Goal: Task Accomplishment & Management: Use online tool/utility

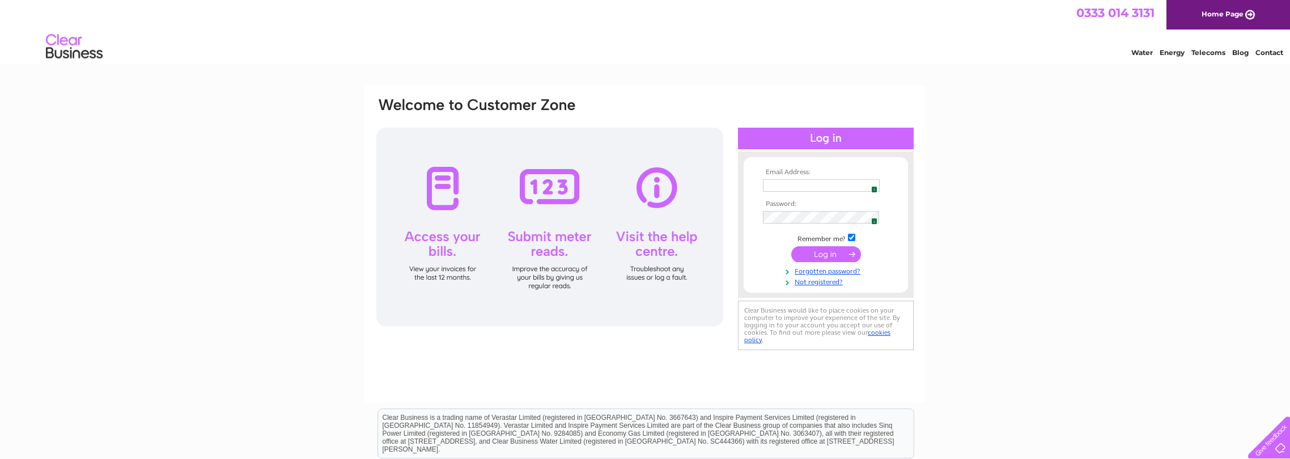
click at [872, 185] on img at bounding box center [871, 185] width 9 height 9
type input "admin@collectiblesdirect.co.uk"
click at [818, 260] on input "submit" at bounding box center [826, 254] width 70 height 16
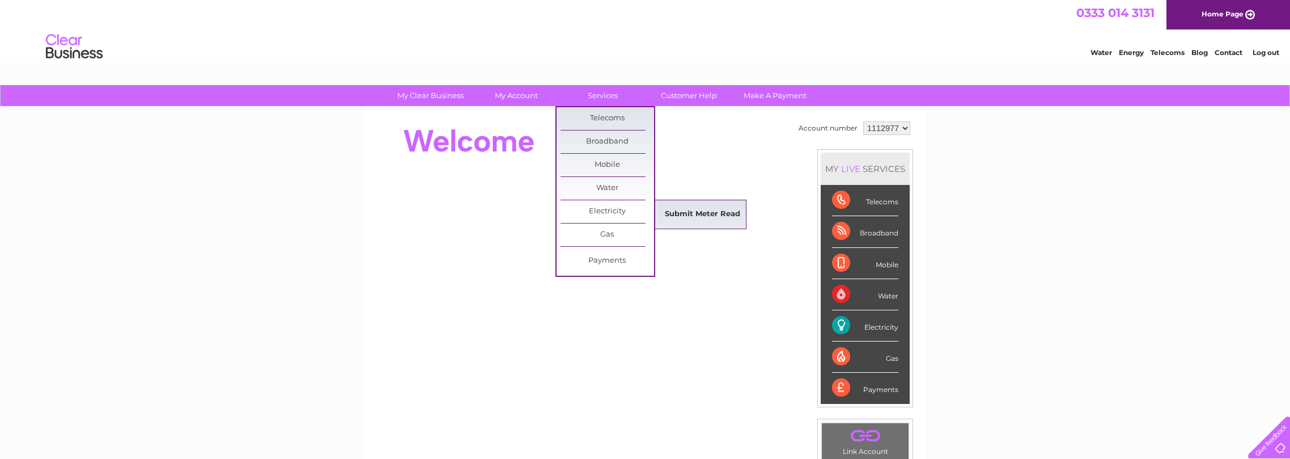
click at [710, 213] on link "Submit Meter Read" at bounding box center [703, 214] width 94 height 23
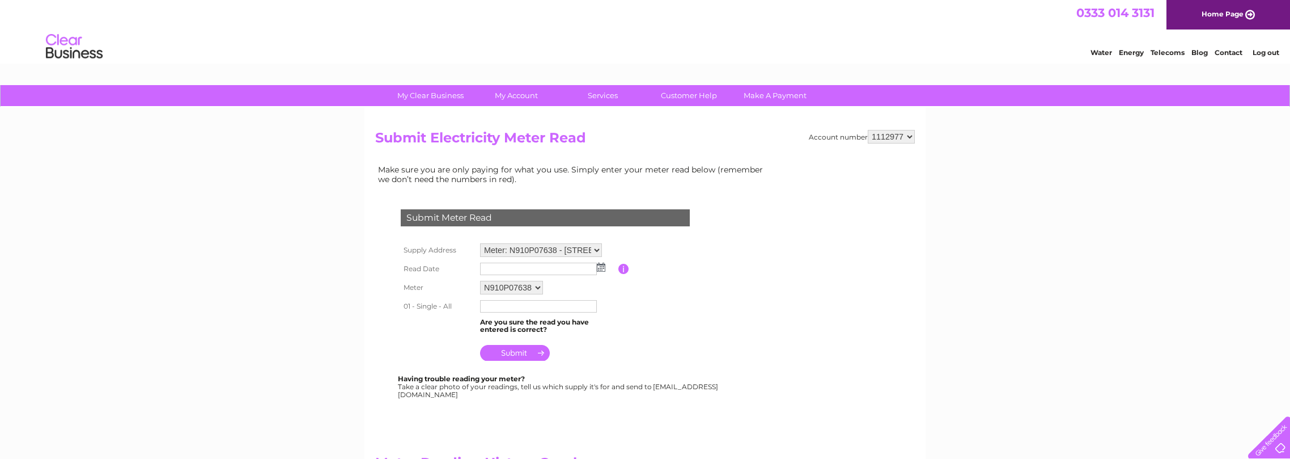
click at [601, 268] on img at bounding box center [601, 266] width 9 height 9
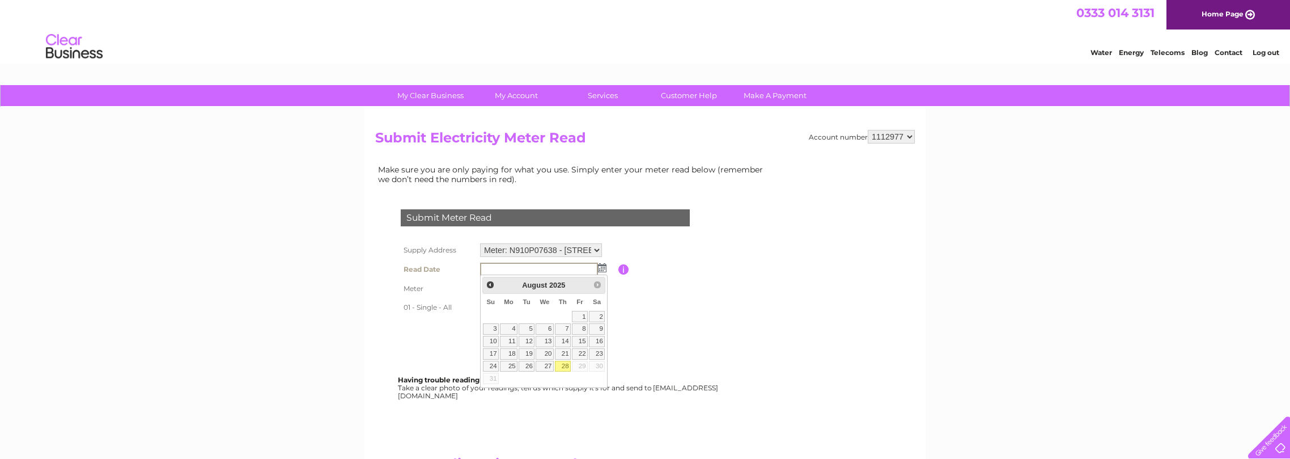
click at [561, 362] on link "28" at bounding box center [563, 365] width 16 height 11
type input "2025/08/28"
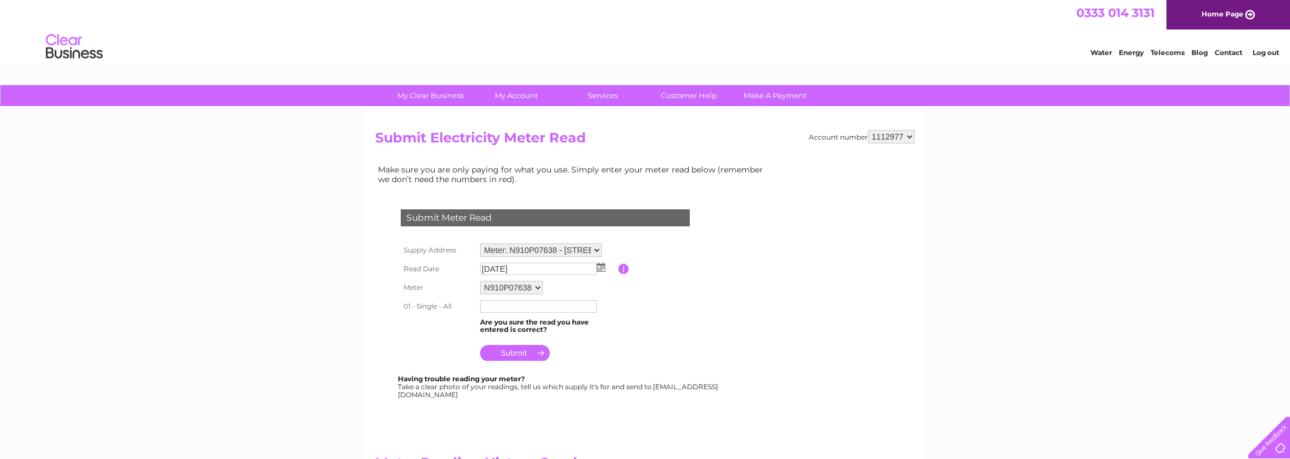
click at [543, 307] on input "text" at bounding box center [538, 306] width 117 height 12
click at [543, 307] on input "text" at bounding box center [539, 307] width 118 height 14
type input "6878"
click at [521, 354] on input "submit" at bounding box center [515, 354] width 70 height 16
